Goal: Task Accomplishment & Management: Manage account settings

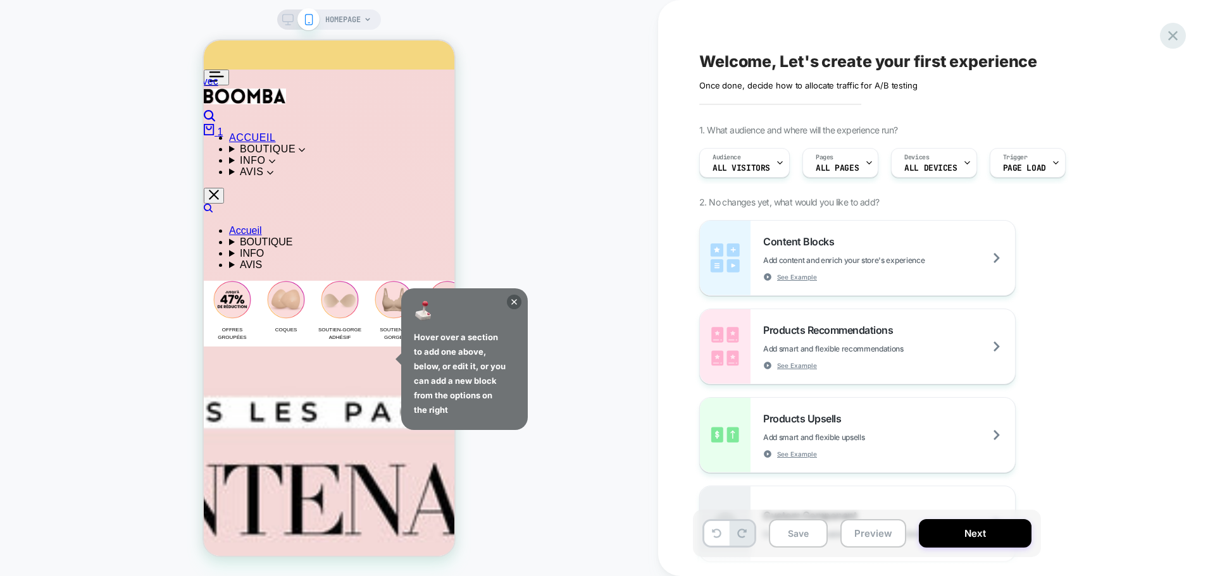
click at [1178, 32] on icon at bounding box center [1172, 35] width 17 height 17
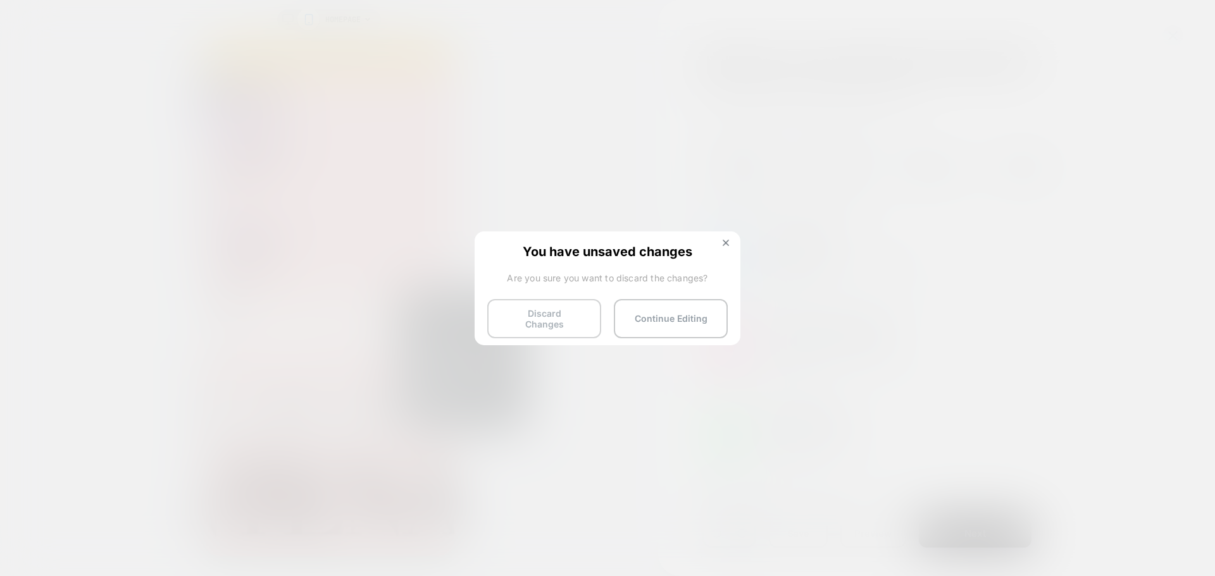
click at [561, 326] on button "Discard Changes" at bounding box center [544, 318] width 114 height 39
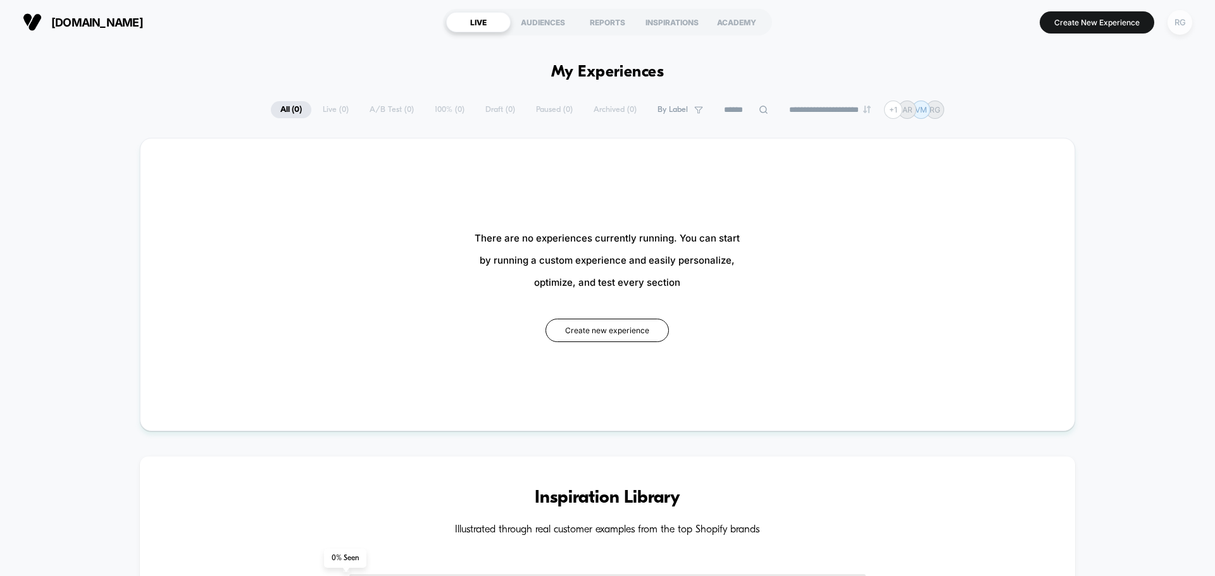
click at [1178, 26] on div "RG" at bounding box center [1179, 22] width 25 height 25
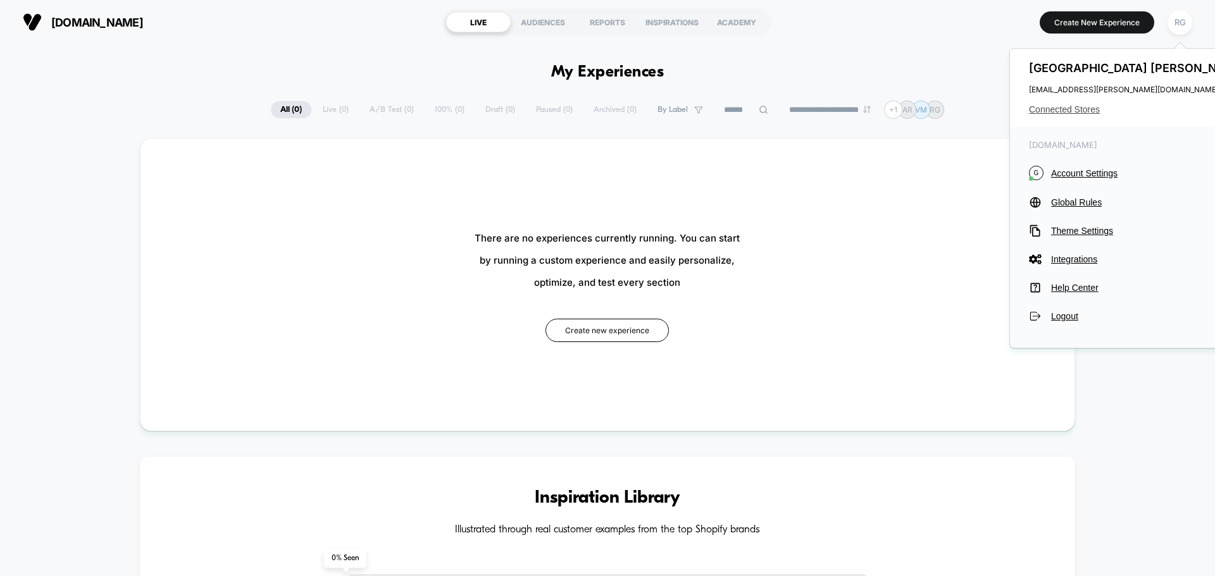
click at [1070, 108] on span "Connected Stores" at bounding box center [1139, 109] width 221 height 10
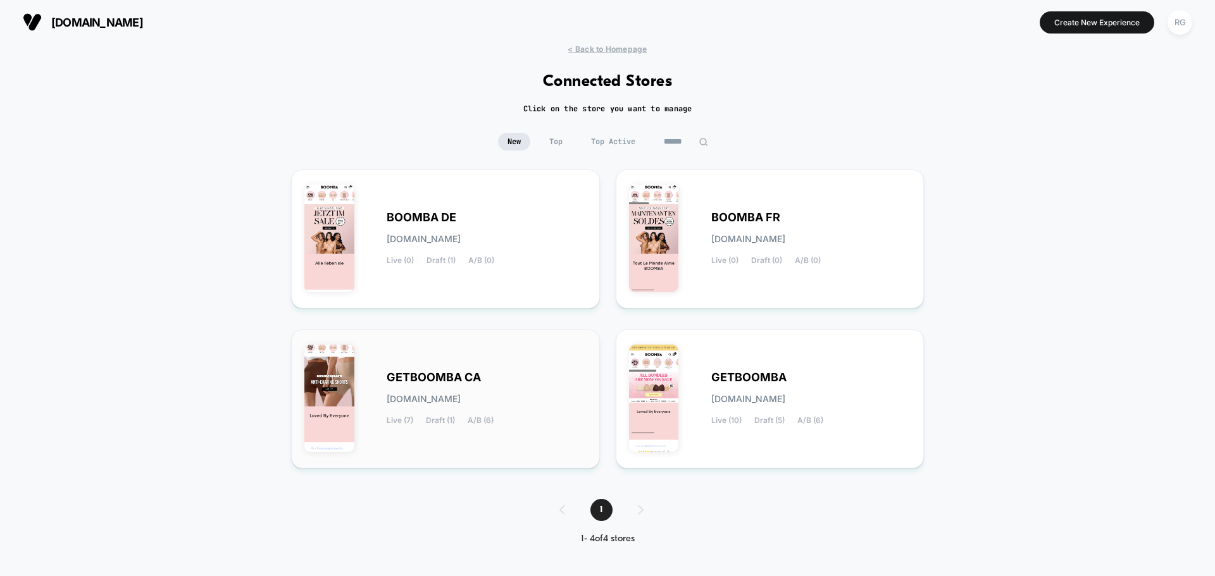
click at [382, 424] on div "GETBOOMBA CA [DOMAIN_NAME] Live (7) Draft (1) A/B (6)" at bounding box center [445, 399] width 282 height 113
